Goal: Task Accomplishment & Management: Manage account settings

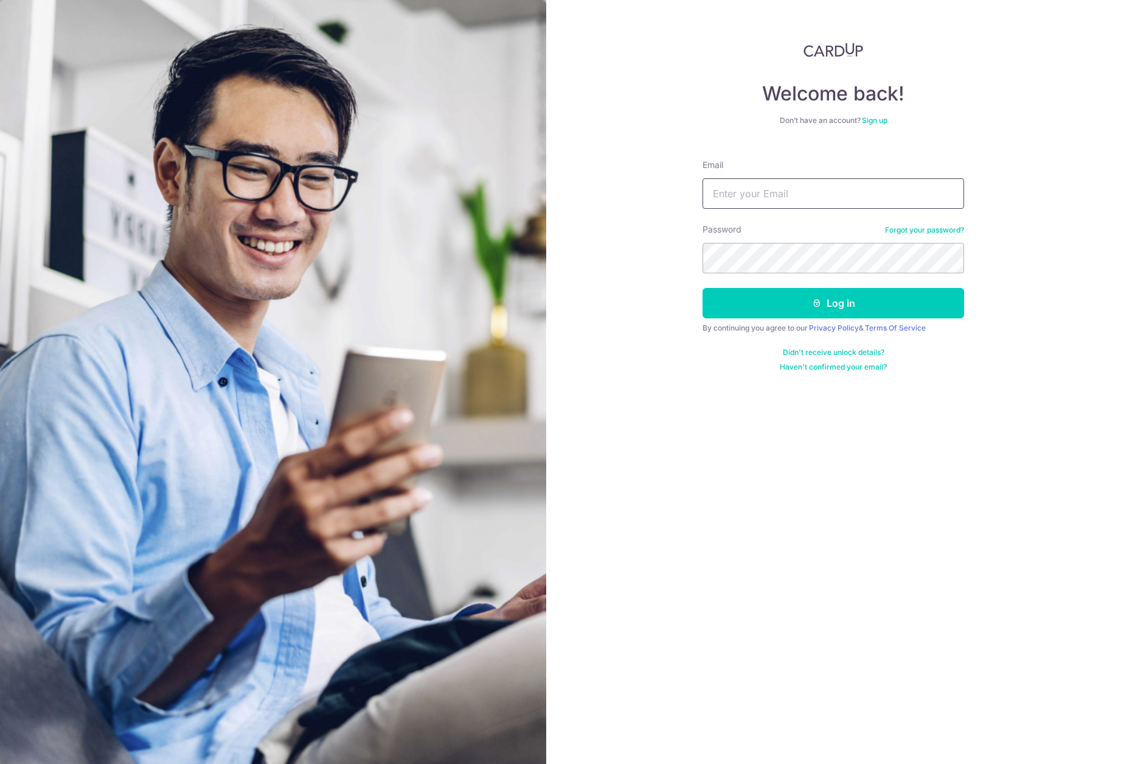
type input "[EMAIL_ADDRESS][PERSON_NAME][DOMAIN_NAME]"
click at [915, 299] on button "Log in" at bounding box center [834, 303] width 262 height 30
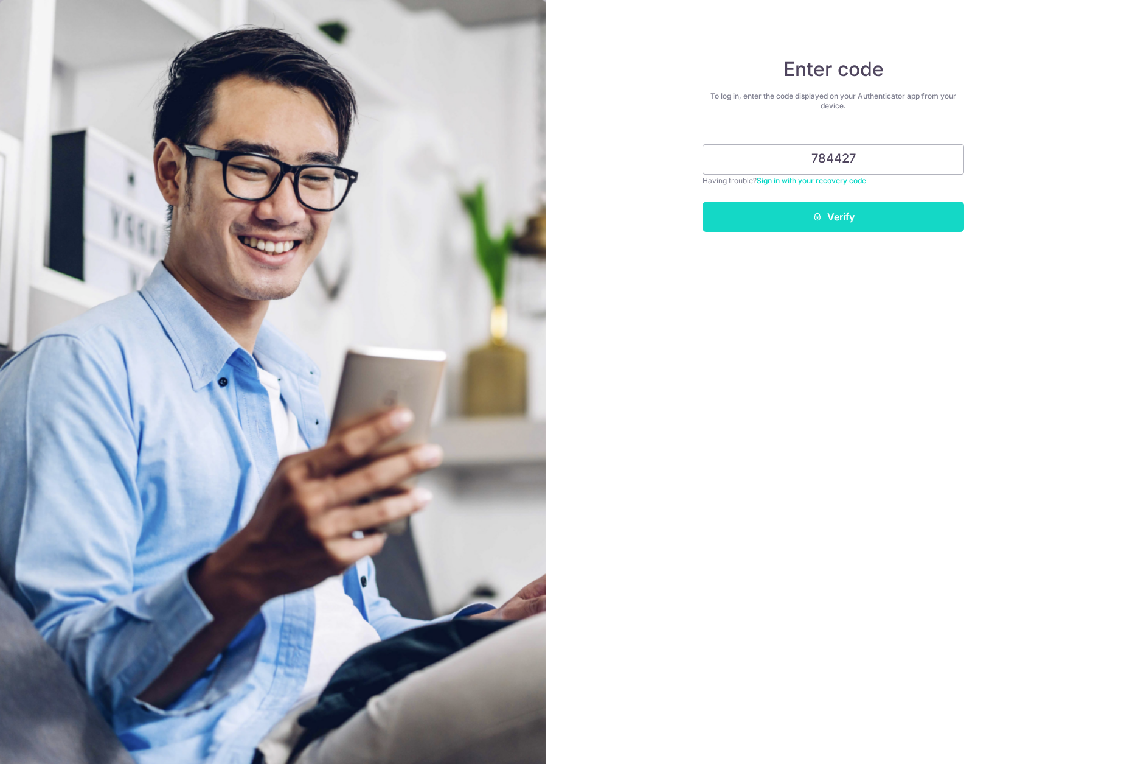
type input "784427"
click at [917, 204] on button "Verify" at bounding box center [834, 216] width 262 height 30
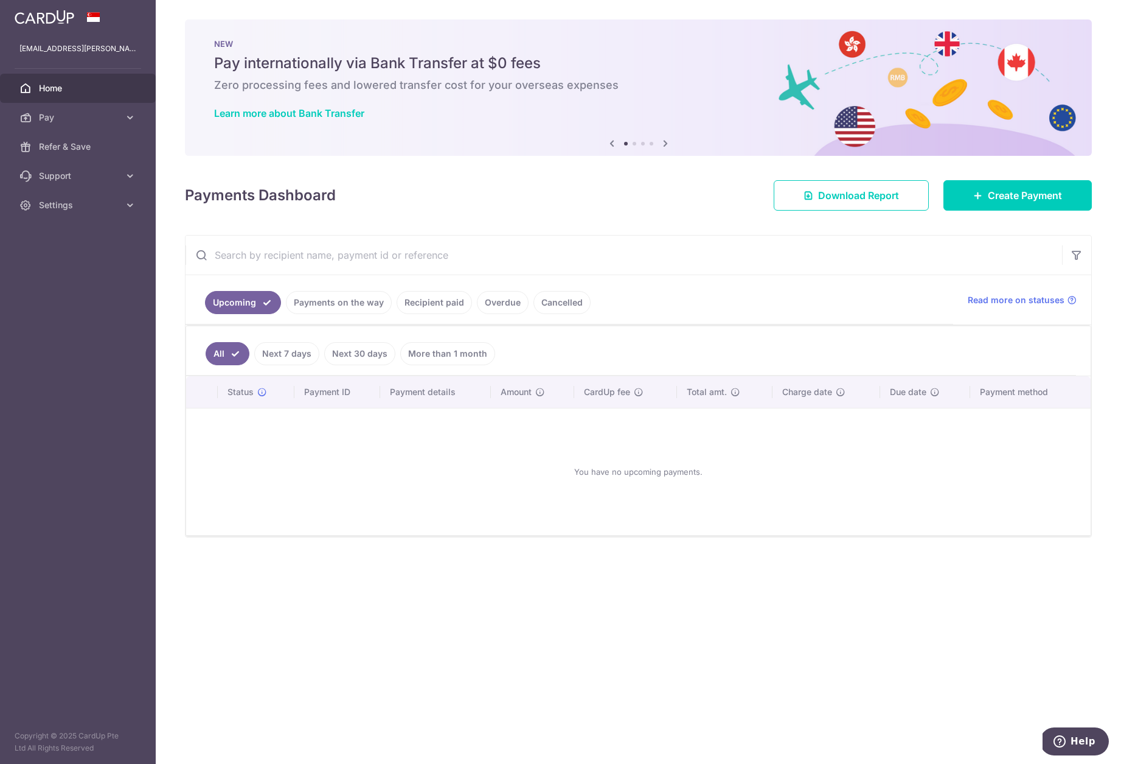
click at [438, 301] on link "Recipient paid" at bounding box center [434, 302] width 75 height 23
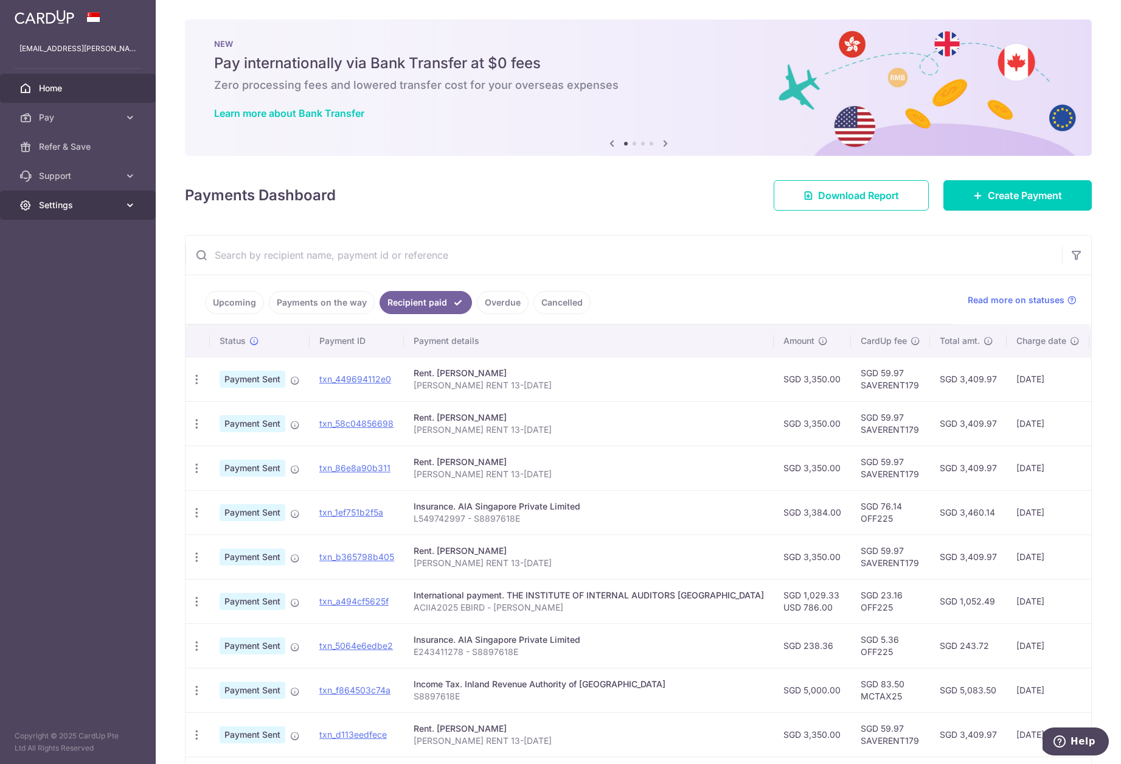
click at [70, 205] on span "Settings" at bounding box center [79, 205] width 80 height 12
click at [67, 270] on link "Logout" at bounding box center [78, 263] width 156 height 29
